Goal: Information Seeking & Learning: Check status

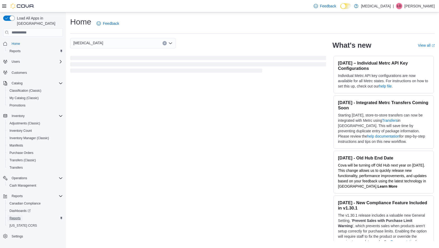
click at [17, 217] on span "Reports" at bounding box center [15, 219] width 11 height 4
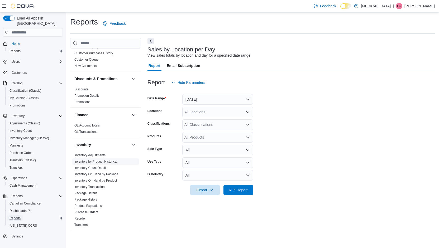
scroll to position [185, 0]
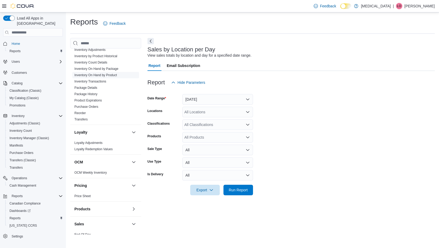
click at [109, 75] on link "Inventory On Hand by Product" at bounding box center [95, 75] width 43 height 4
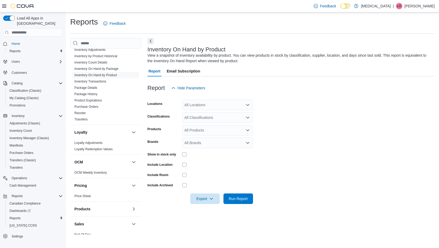
click at [248, 106] on icon "Open list of options" at bounding box center [248, 105] width 4 height 4
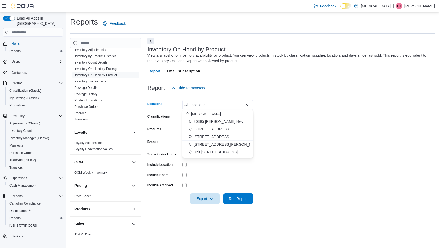
click at [218, 122] on span "20395 [PERSON_NAME] Hwy" at bounding box center [219, 121] width 50 height 5
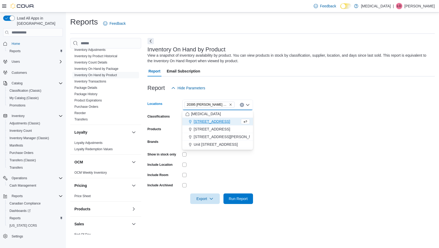
click at [292, 124] on form "Locations [STREET_ADDRESS] Combo box. Selected. [STREET_ADDRESS] Press Backspac…" at bounding box center [292, 148] width 288 height 111
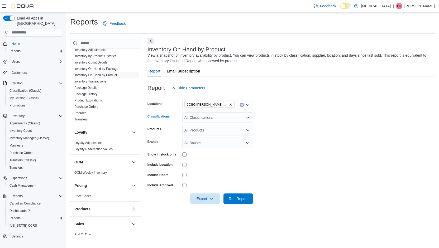
click at [242, 118] on div "All Classifications" at bounding box center [217, 117] width 71 height 11
click at [191, 143] on icon "Choose from the following options" at bounding box center [190, 142] width 4 height 4
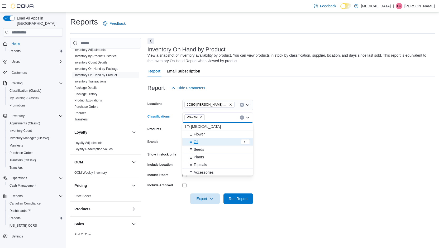
scroll to position [26, 0]
click at [201, 118] on icon "Remove Pre-Roll from selection in this group" at bounding box center [201, 117] width 2 height 2
click at [203, 142] on span "Pre-Roll" at bounding box center [200, 141] width 13 height 5
click at [284, 140] on form "Locations [STREET_ADDRESS] Classifications Pre-Roll Combo box. Selected. Pre-Ro…" at bounding box center [292, 148] width 288 height 111
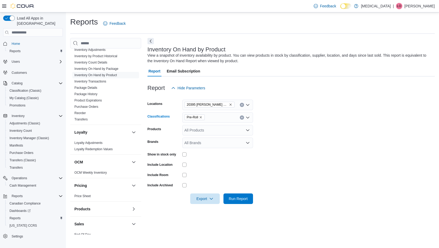
click at [248, 120] on icon "Open list of options" at bounding box center [248, 118] width 4 height 4
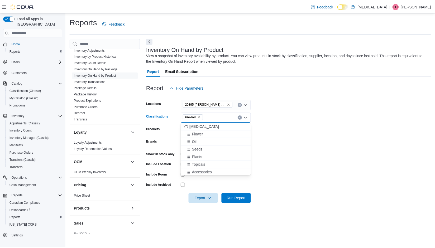
scroll to position [77, 0]
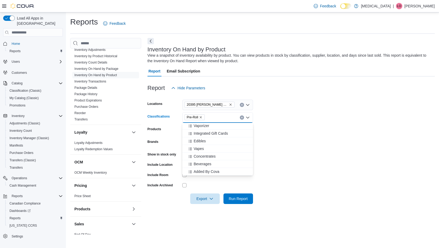
click at [322, 148] on form "Locations [STREET_ADDRESS] Classifications Pre-Roll Combo box. Selected. Pre-Ro…" at bounding box center [292, 148] width 288 height 111
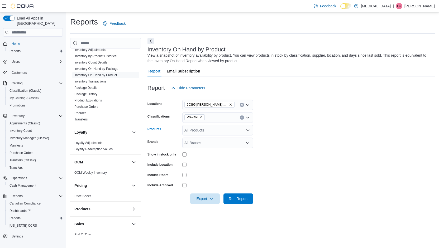
click at [246, 131] on icon "Open list of options" at bounding box center [248, 130] width 4 height 4
click at [273, 130] on form "Locations [STREET_ADDRESS] Classifications Pre-Roll Products All Products Brand…" at bounding box center [292, 148] width 288 height 111
click at [237, 199] on span "Run Report" at bounding box center [238, 198] width 19 height 5
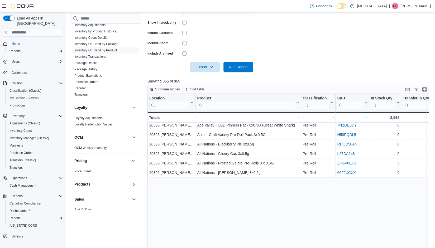
scroll to position [39, 0]
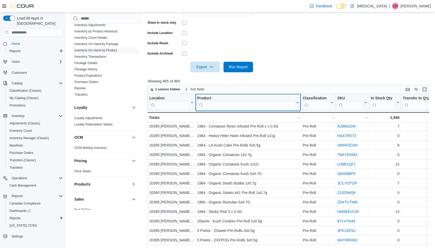
click at [214, 106] on input "search" at bounding box center [246, 105] width 98 height 8
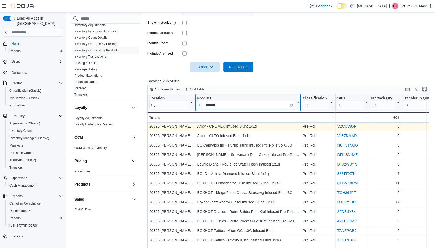
type input "*******"
click at [390, 127] on div "0" at bounding box center [385, 126] width 29 height 6
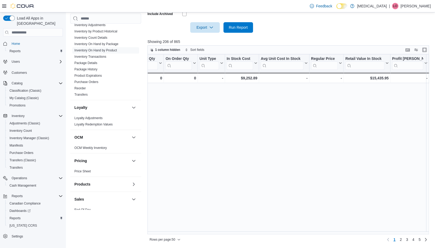
scroll to position [0, 314]
